Goal: Register for event/course

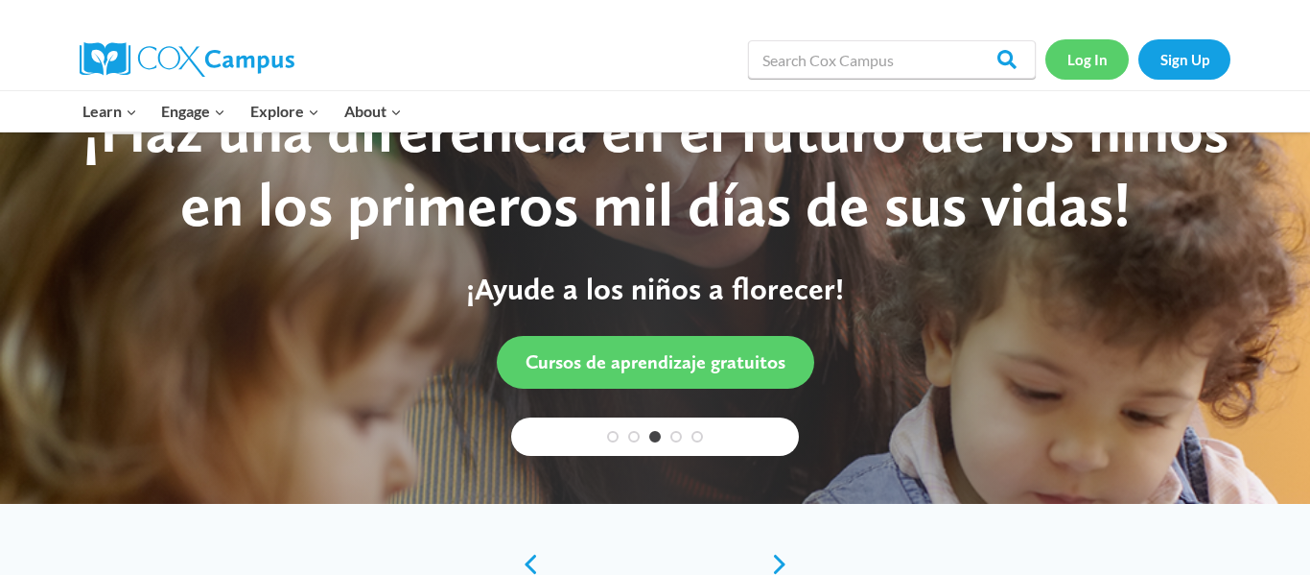
click at [1104, 59] on link "Log In" at bounding box center [1087, 58] width 83 height 39
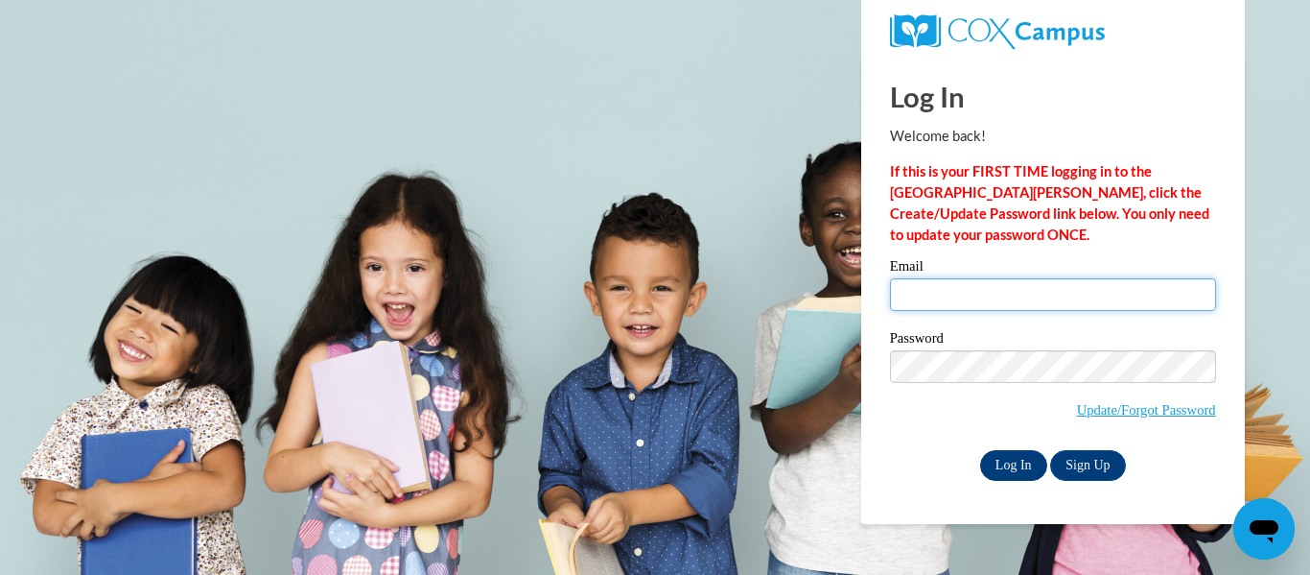
type input "katelin.macenko@maysvillelocal.org"
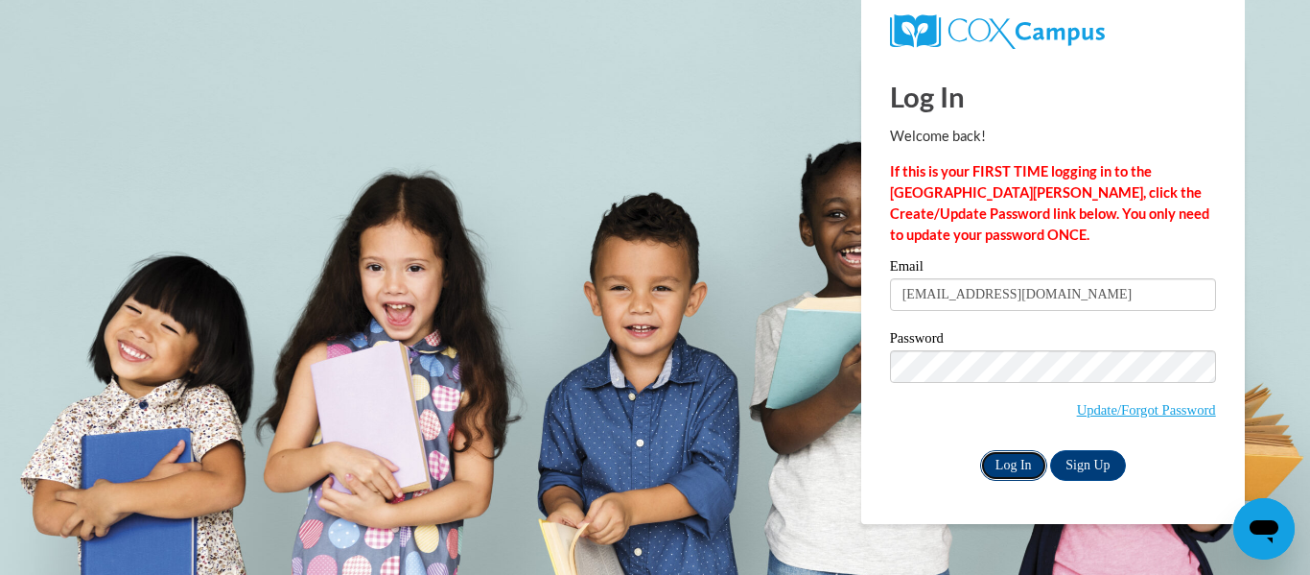
click at [1025, 462] on input "Log In" at bounding box center [1013, 465] width 67 height 31
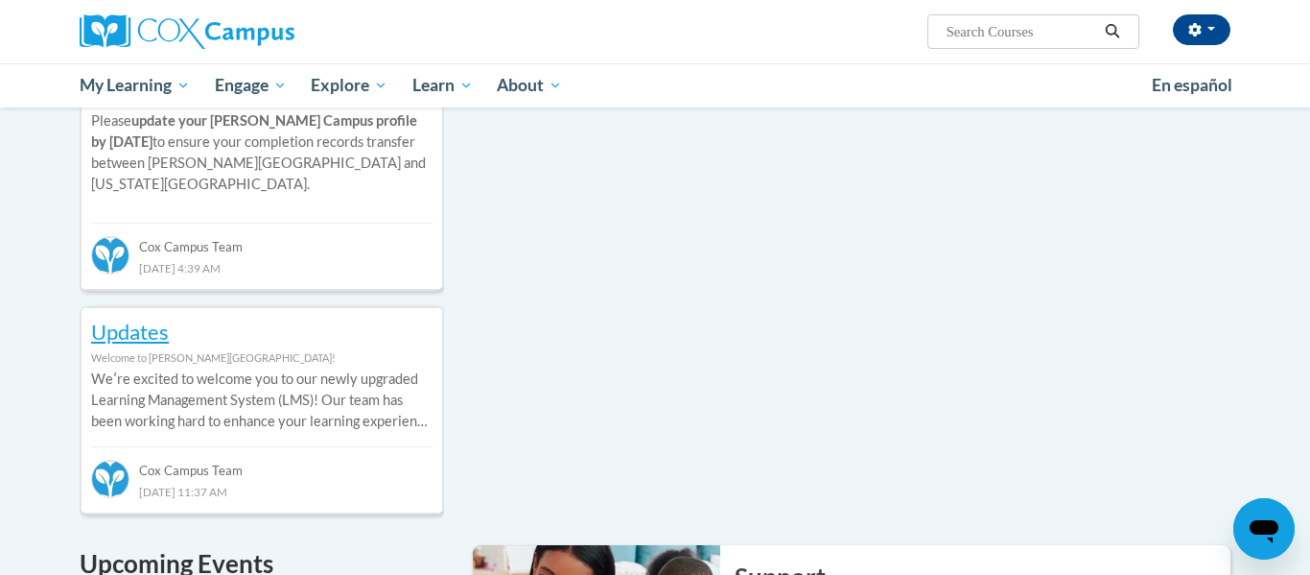
scroll to position [998, 0]
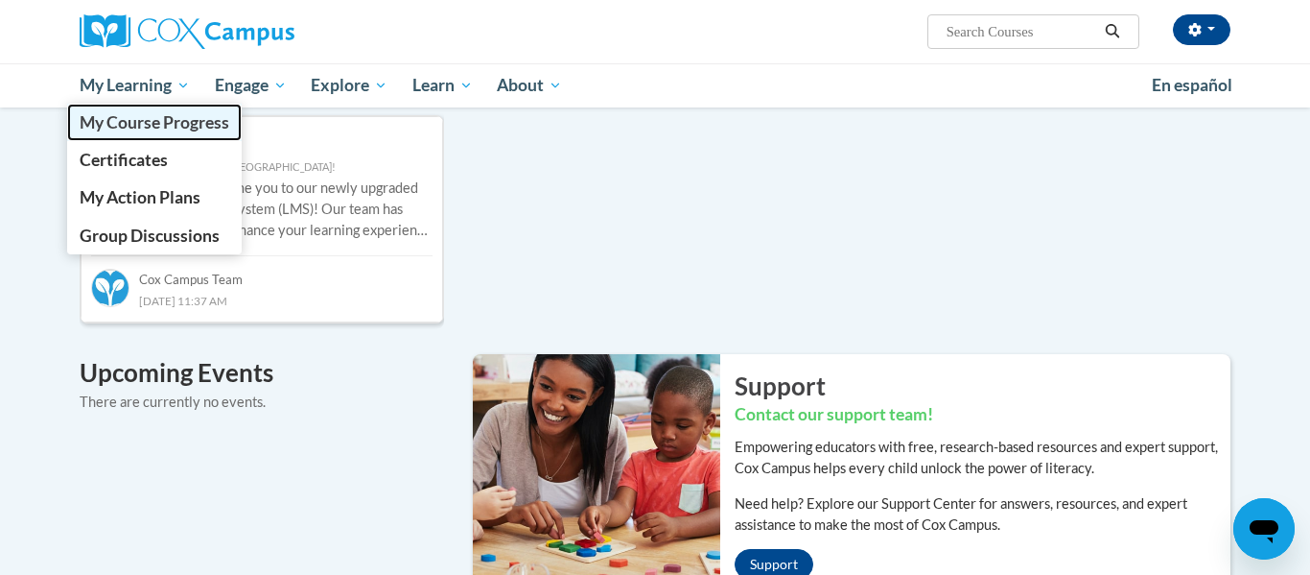
click at [148, 115] on span "My Course Progress" at bounding box center [155, 122] width 150 height 20
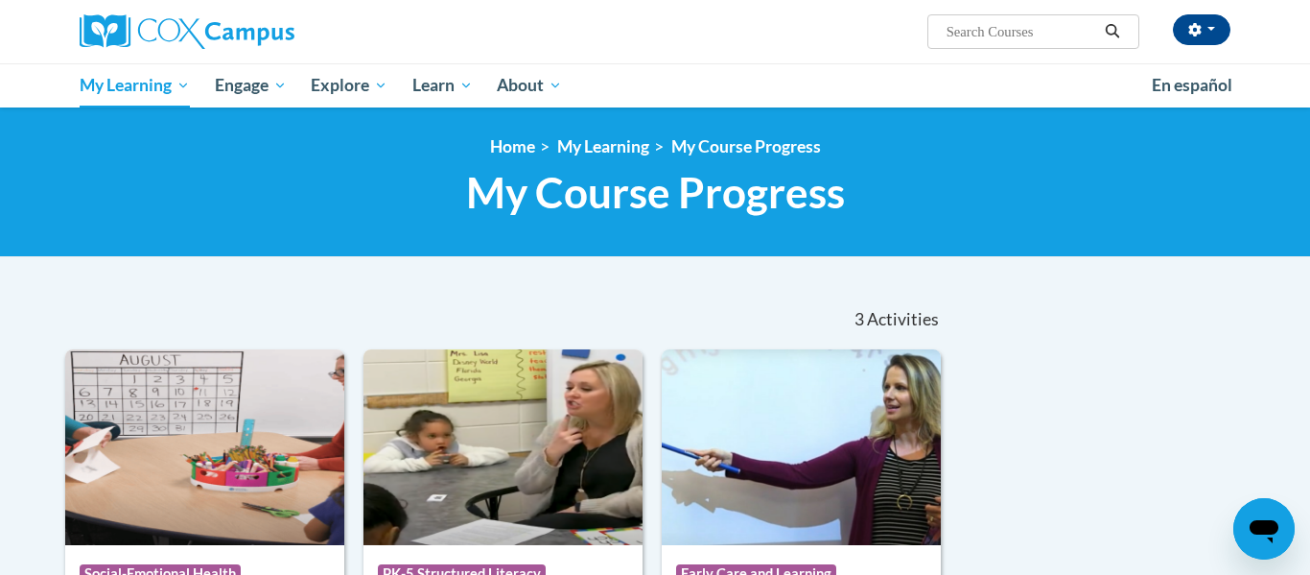
click at [990, 24] on input "Search..." at bounding box center [1021, 31] width 153 height 23
type input "transforming story time"
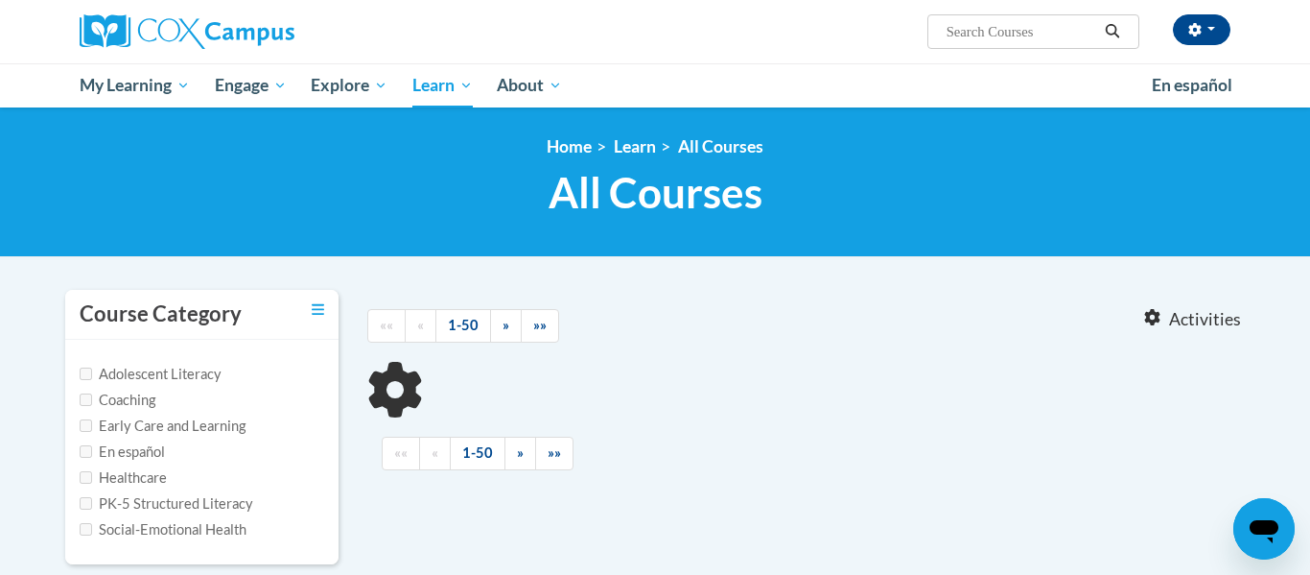
type input "transforming story time"
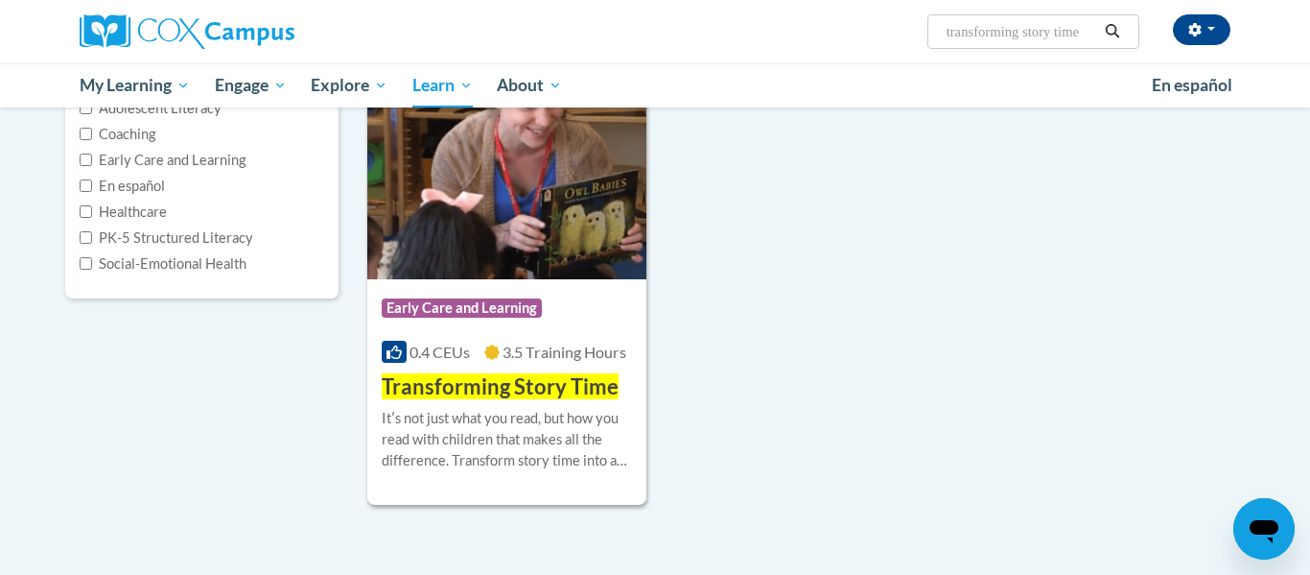
scroll to position [269, 0]
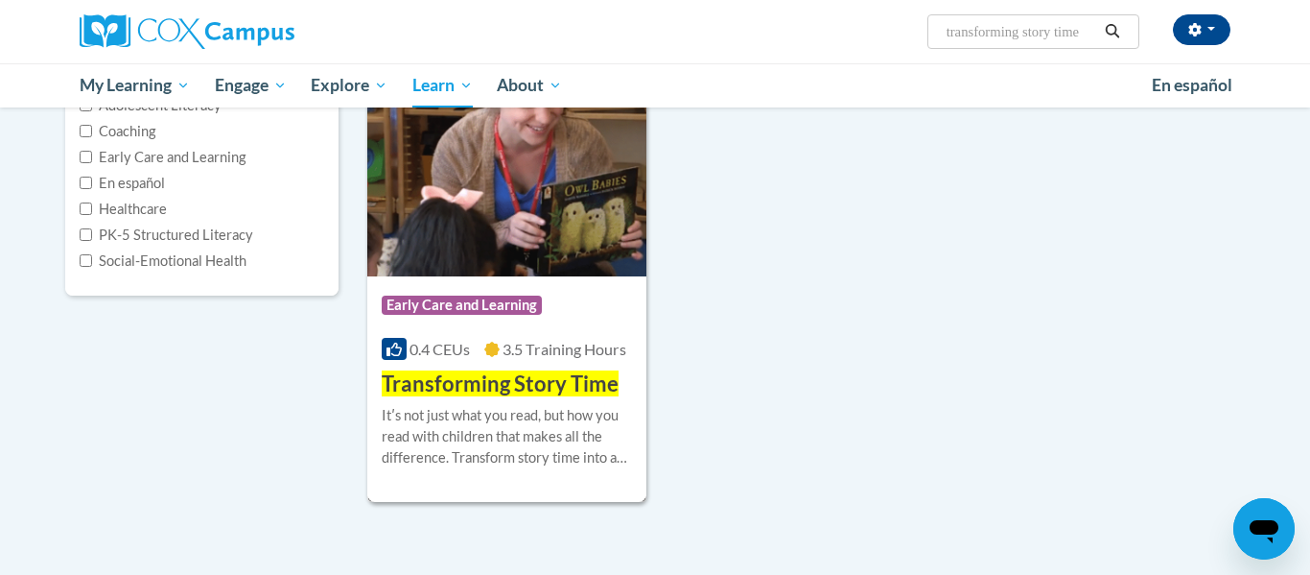
click at [545, 402] on div "More Info Enroll Itʹs not just what you read, but how you read with children th…" at bounding box center [506, 448] width 279 height 98
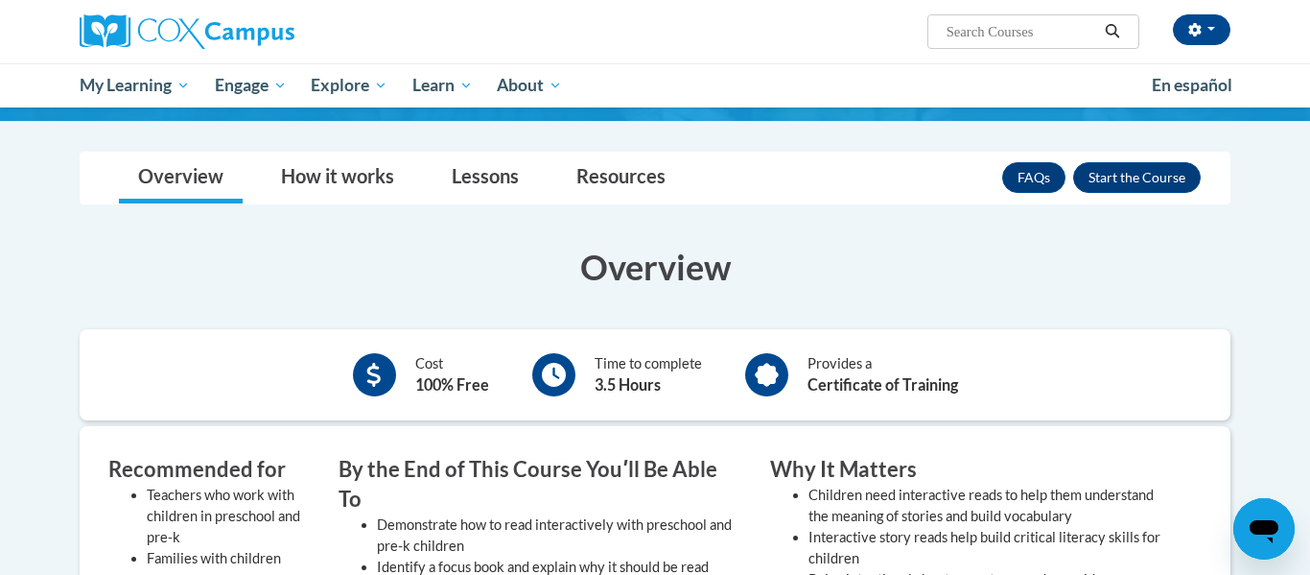
scroll to position [194, 0]
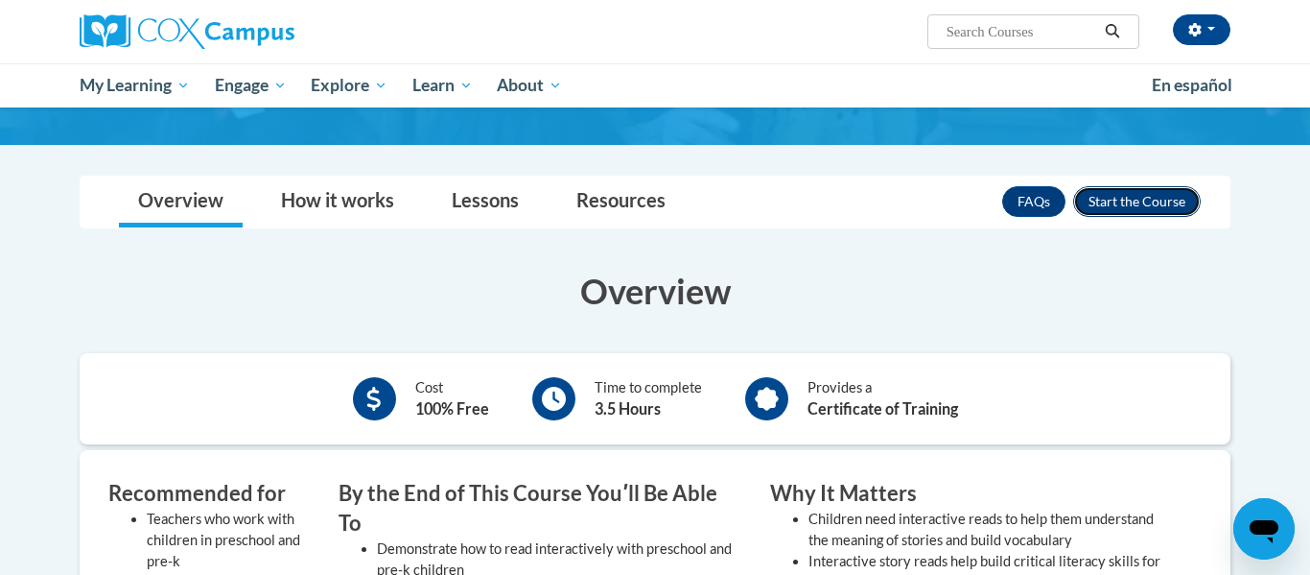
click at [1123, 193] on button "Enroll" at bounding box center [1137, 201] width 128 height 31
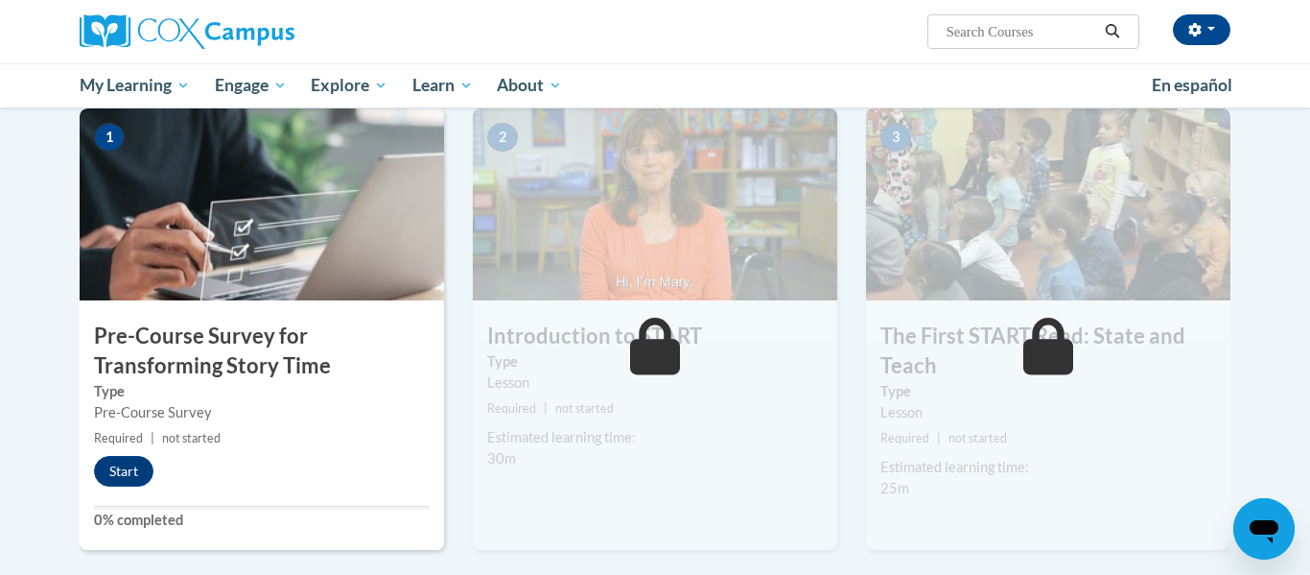
scroll to position [422, 0]
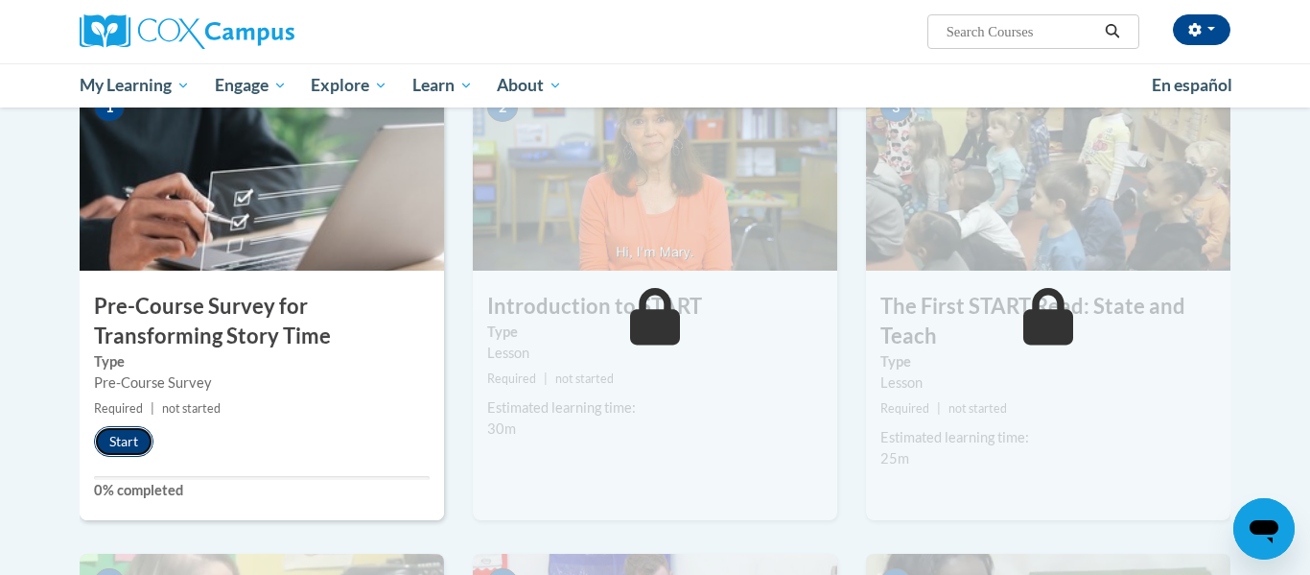
click at [119, 454] on button "Start" at bounding box center [123, 441] width 59 height 31
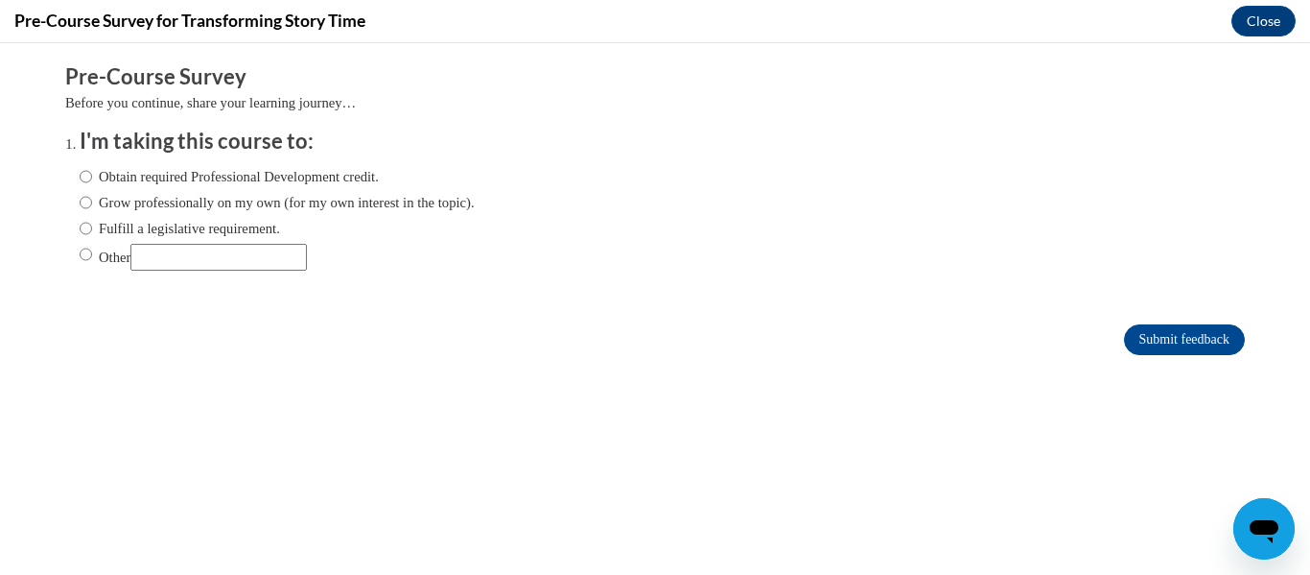
scroll to position [0, 0]
click at [153, 179] on label "Obtain required Professional Development credit." at bounding box center [229, 176] width 299 height 21
click at [92, 179] on input "Obtain required Professional Development credit." at bounding box center [86, 176] width 12 height 21
radio input "true"
click at [1194, 311] on form "Pre-Course Survey Before you continue, share your learning journey… I'm taking …" at bounding box center [655, 218] width 1180 height 313
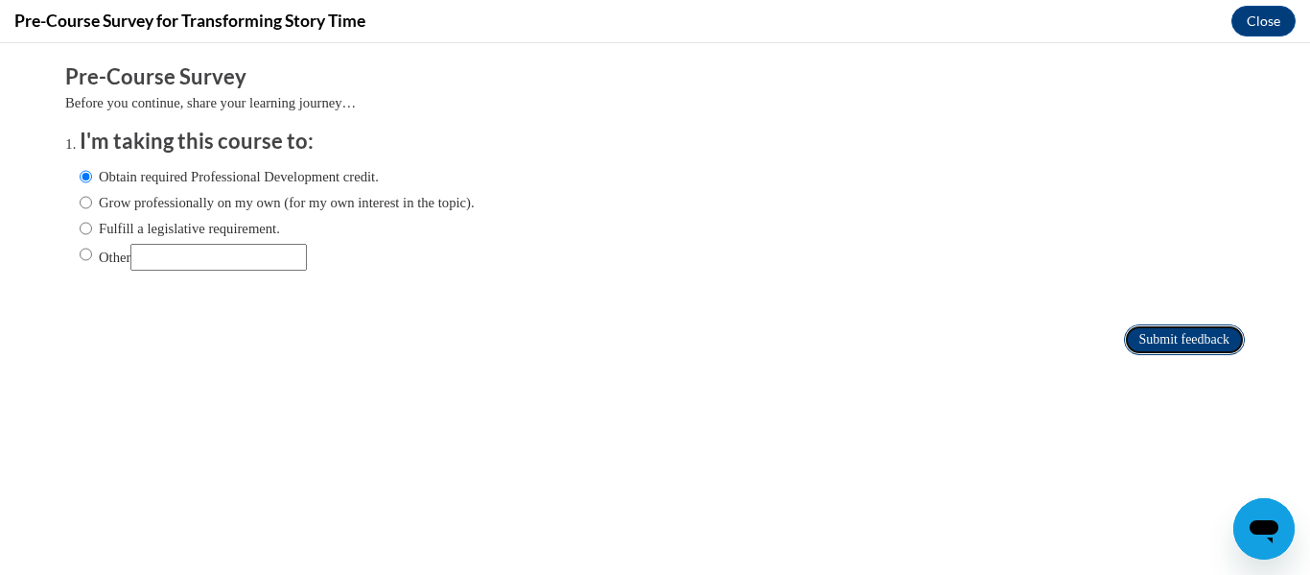
click at [1190, 326] on input "Submit feedback" at bounding box center [1184, 339] width 121 height 31
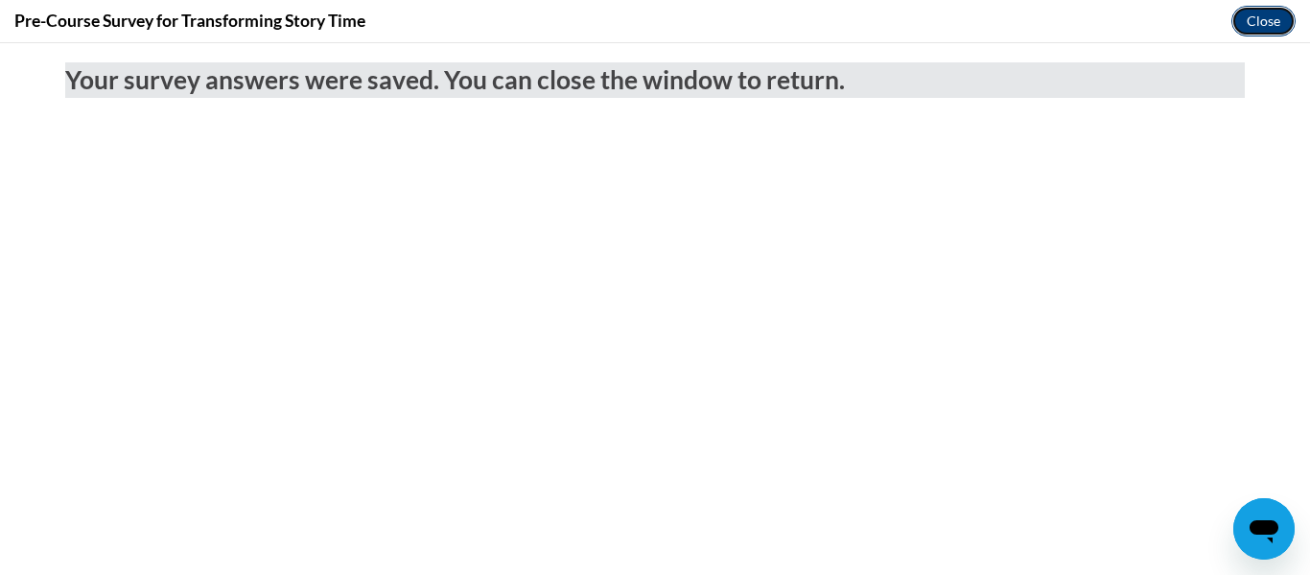
click at [1284, 32] on button "Close" at bounding box center [1264, 21] width 64 height 31
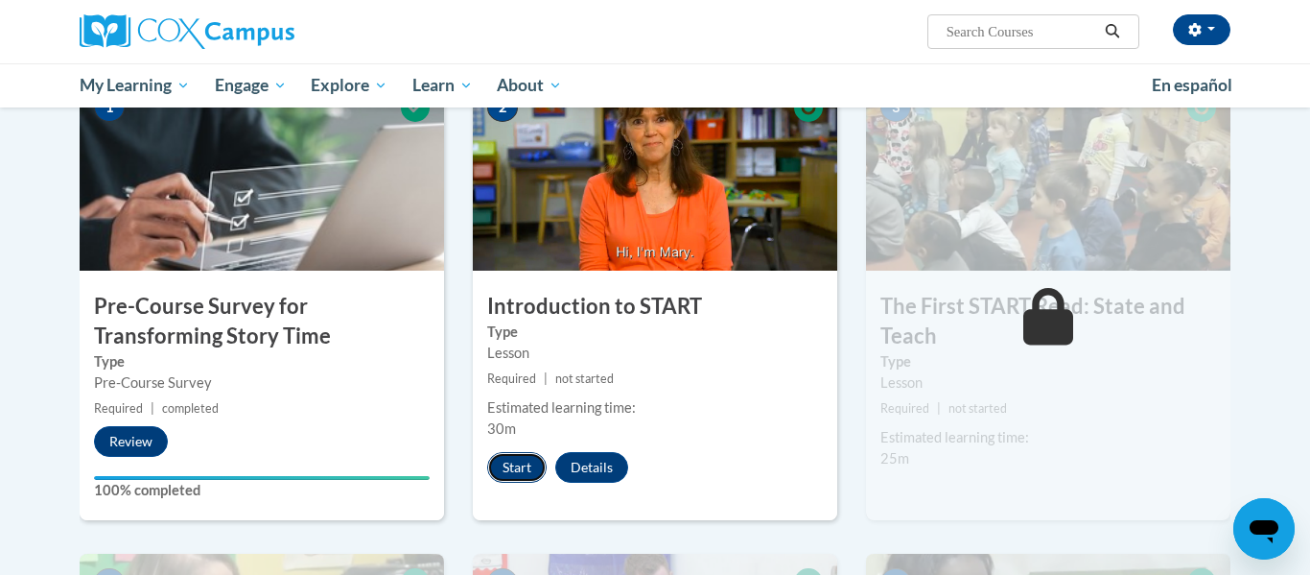
click at [526, 465] on button "Start" at bounding box center [516, 467] width 59 height 31
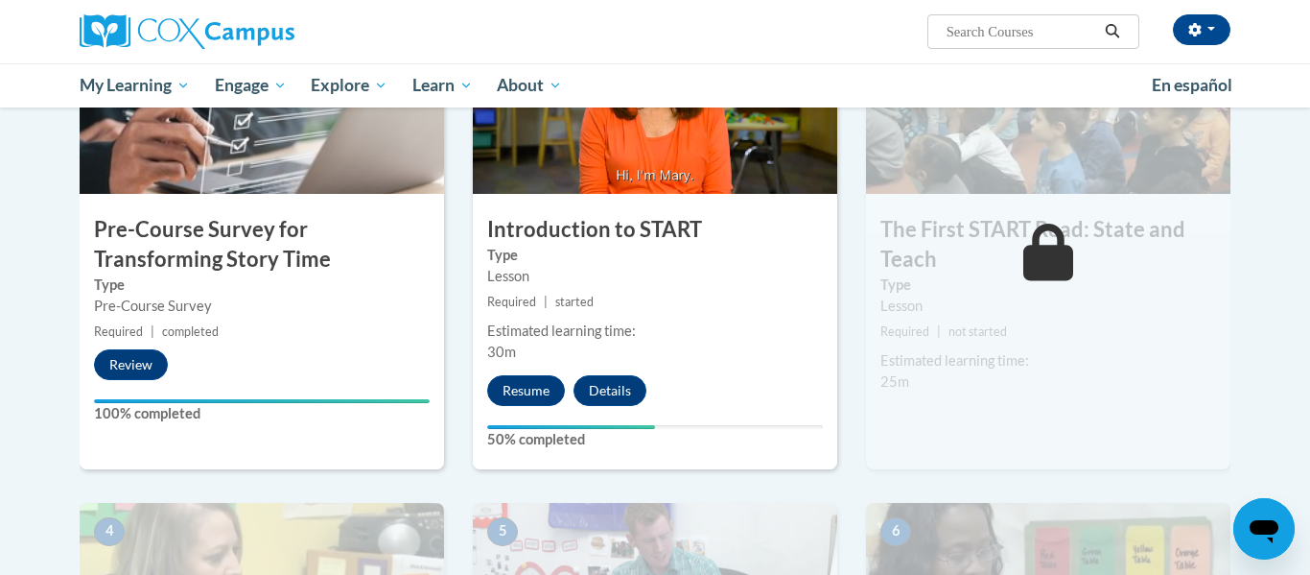
scroll to position [537, 0]
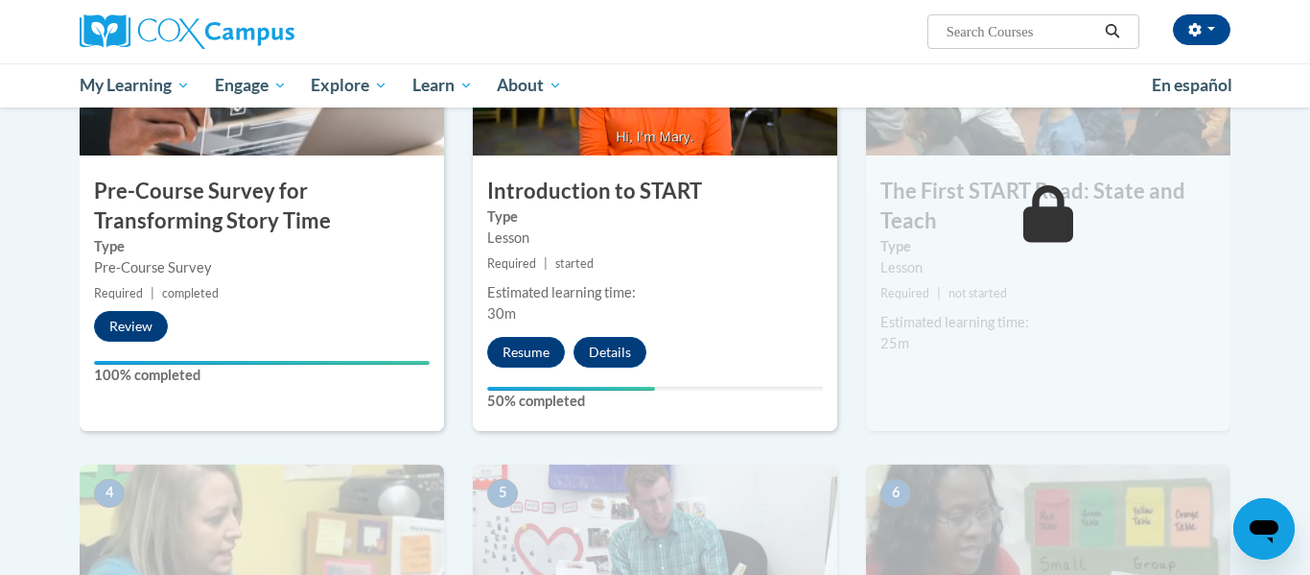
click at [529, 367] on div "2 Introduction to START Type Lesson Required | started Estimated learning time:…" at bounding box center [655, 197] width 365 height 466
click at [530, 362] on button "Resume" at bounding box center [526, 352] width 78 height 31
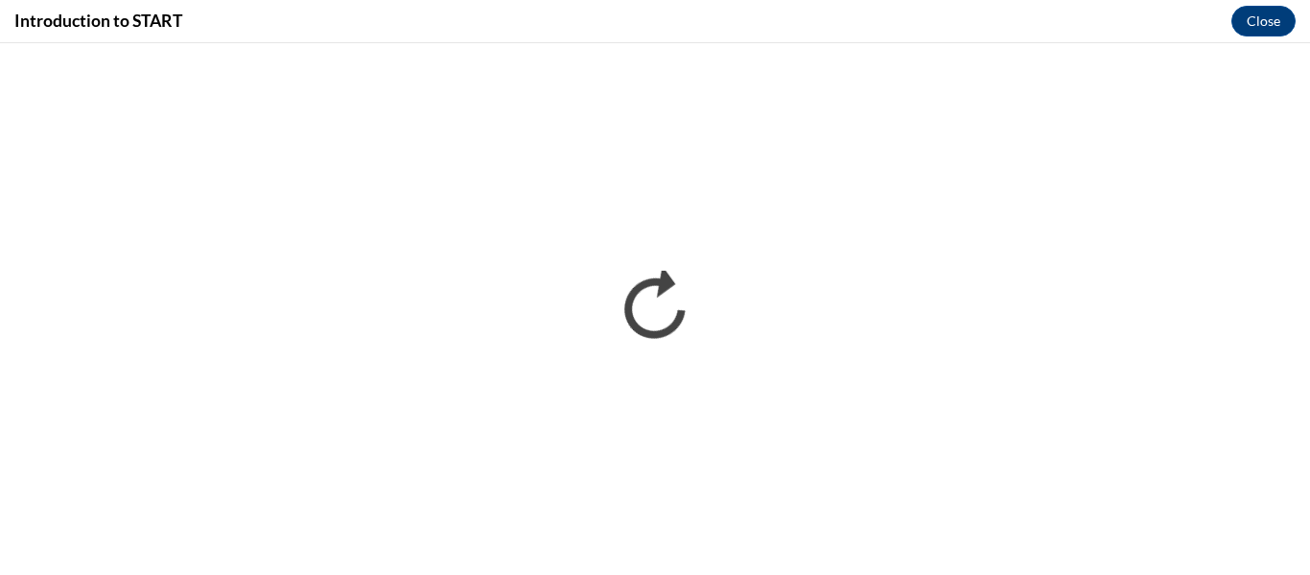
scroll to position [0, 0]
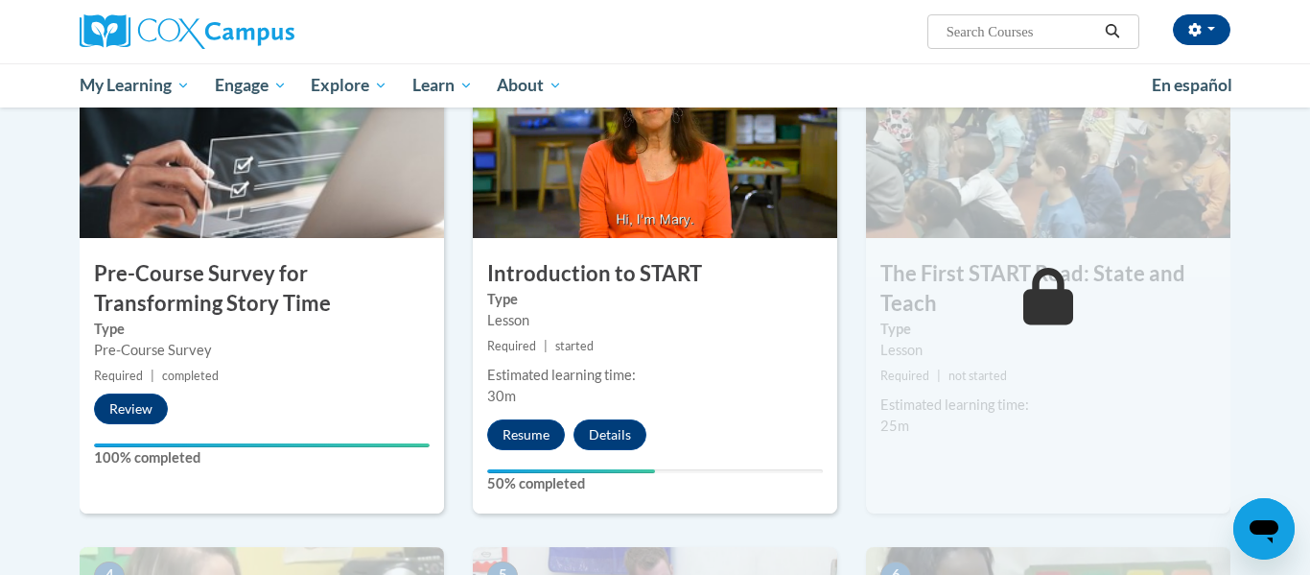
scroll to position [412, 0]
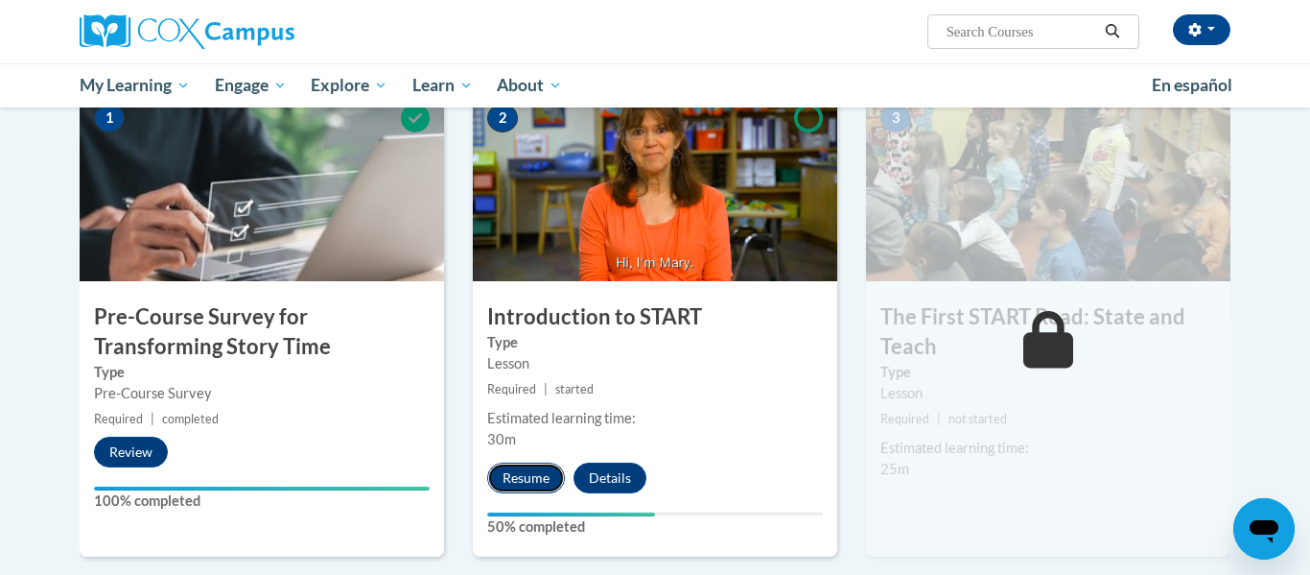
click at [522, 489] on button "Resume" at bounding box center [526, 477] width 78 height 31
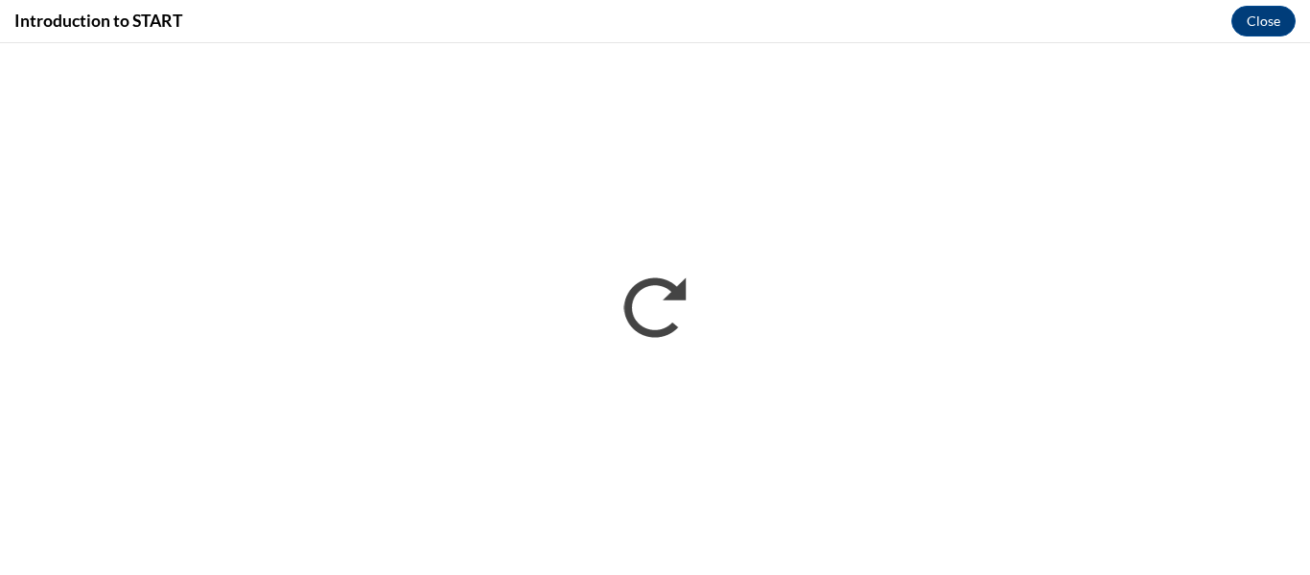
scroll to position [0, 0]
click at [1033, 17] on div "Introduction to START Close" at bounding box center [655, 21] width 1310 height 43
click at [380, 36] on div "Introduction to START Close" at bounding box center [655, 21] width 1310 height 43
click at [799, 24] on div "Introduction to START Close" at bounding box center [655, 21] width 1310 height 43
click at [648, 41] on div "Introduction to START Close" at bounding box center [655, 21] width 1310 height 43
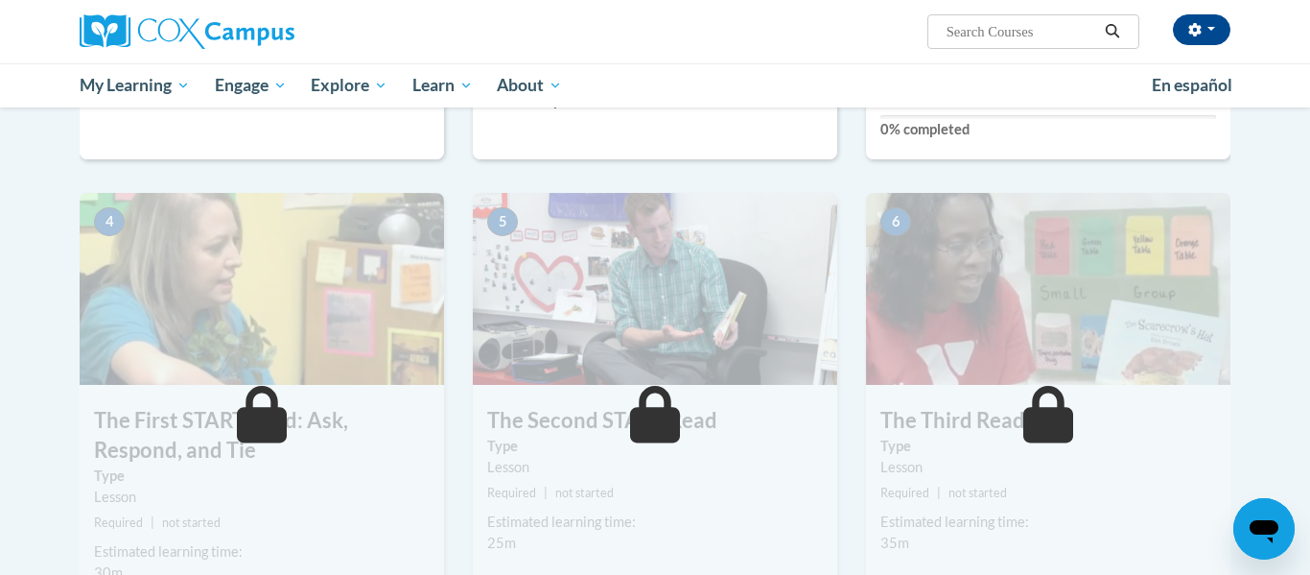
scroll to position [806, 0]
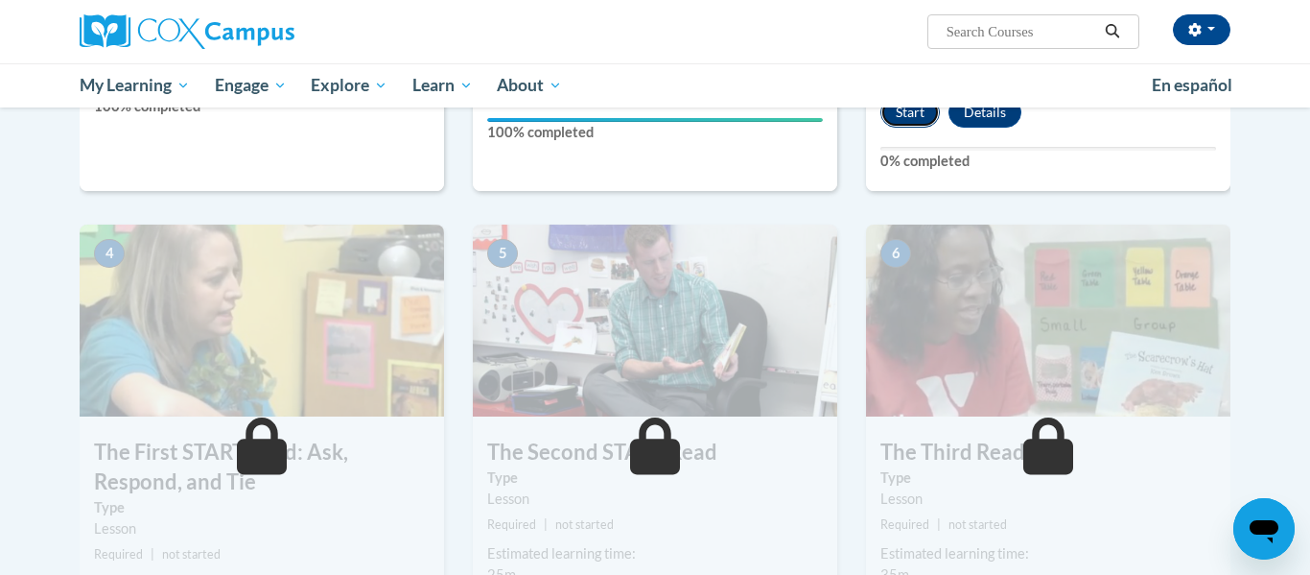
click at [896, 121] on button "Start" at bounding box center [910, 112] width 59 height 31
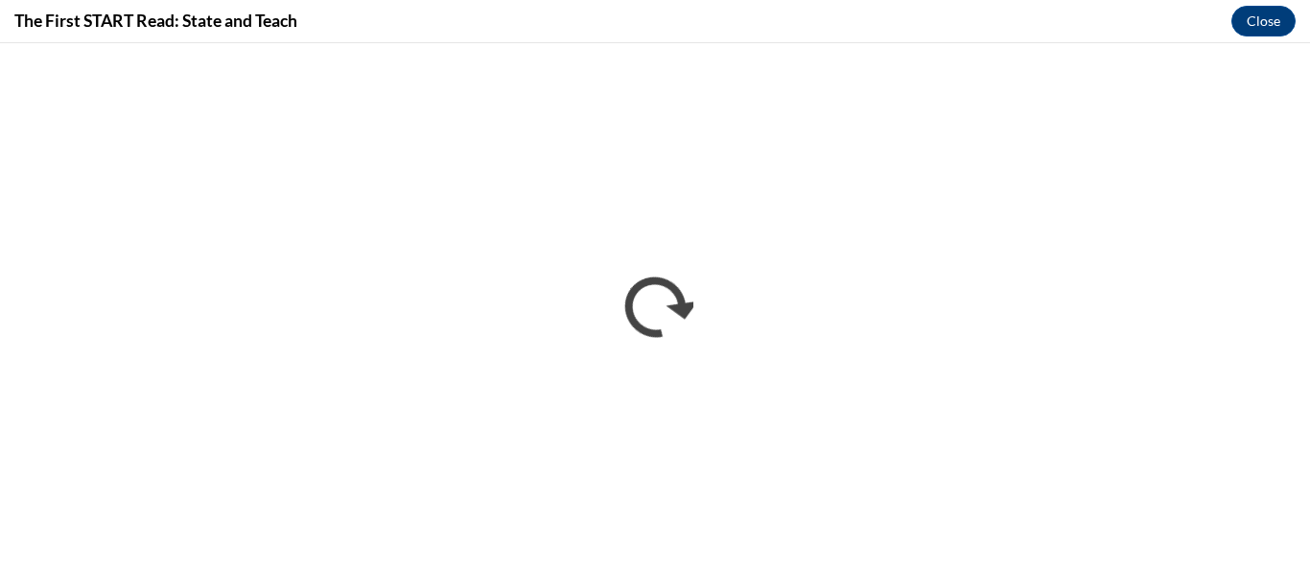
scroll to position [0, 0]
click at [1036, 18] on div "The First START Read: State and Teach Close" at bounding box center [655, 21] width 1310 height 43
click at [551, 16] on div "The First START Read: State and Teach Close" at bounding box center [655, 21] width 1310 height 43
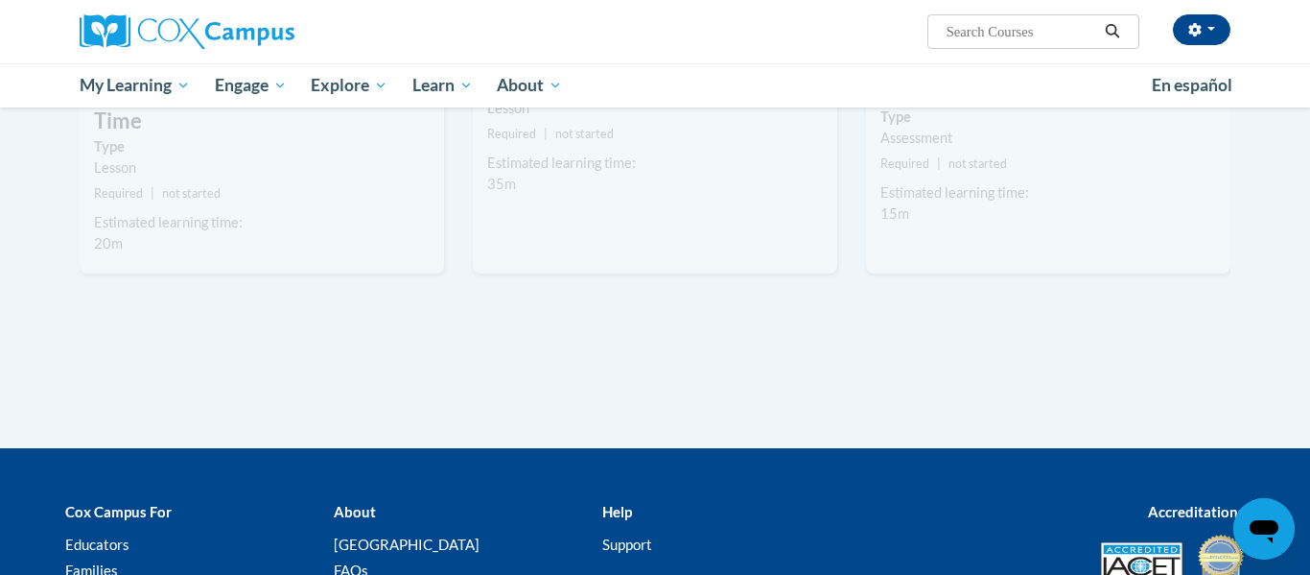
scroll to position [1727, 0]
